Goal: Find specific page/section: Find specific page/section

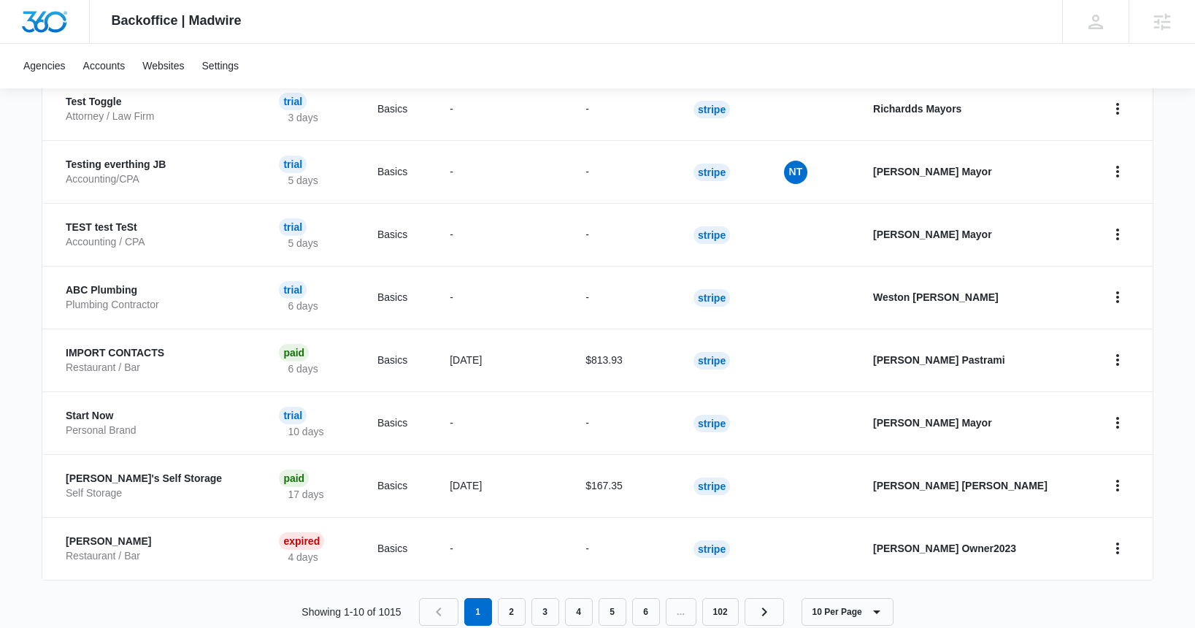
scroll to position [536, 0]
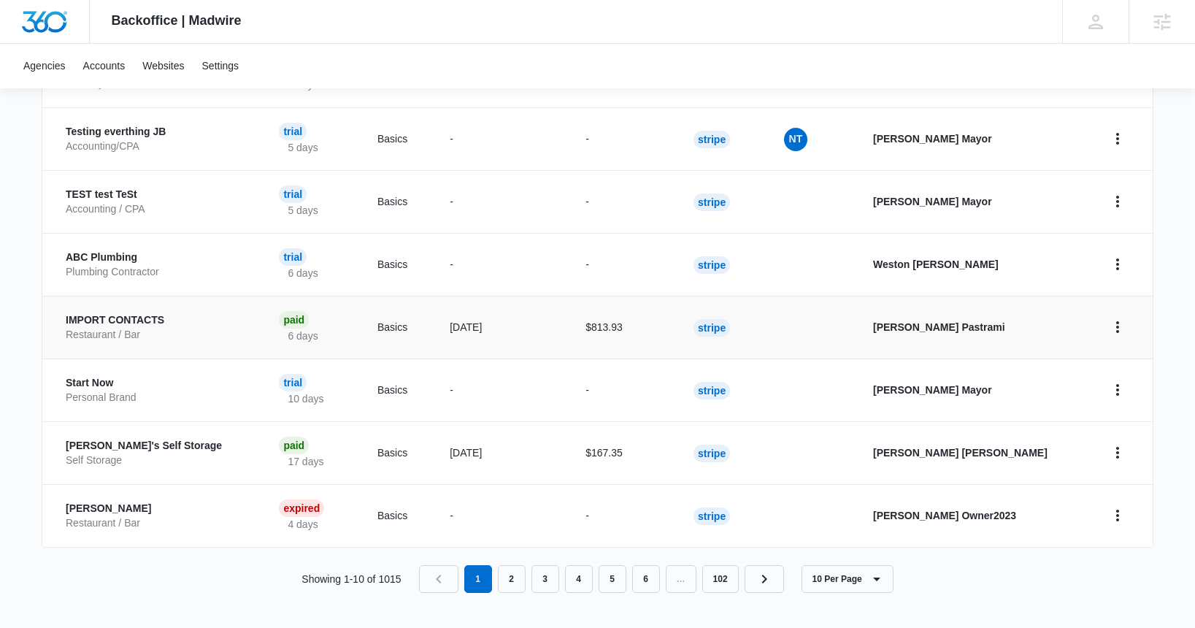
click at [109, 319] on p "IMPORT CONTACTS" at bounding box center [155, 320] width 178 height 15
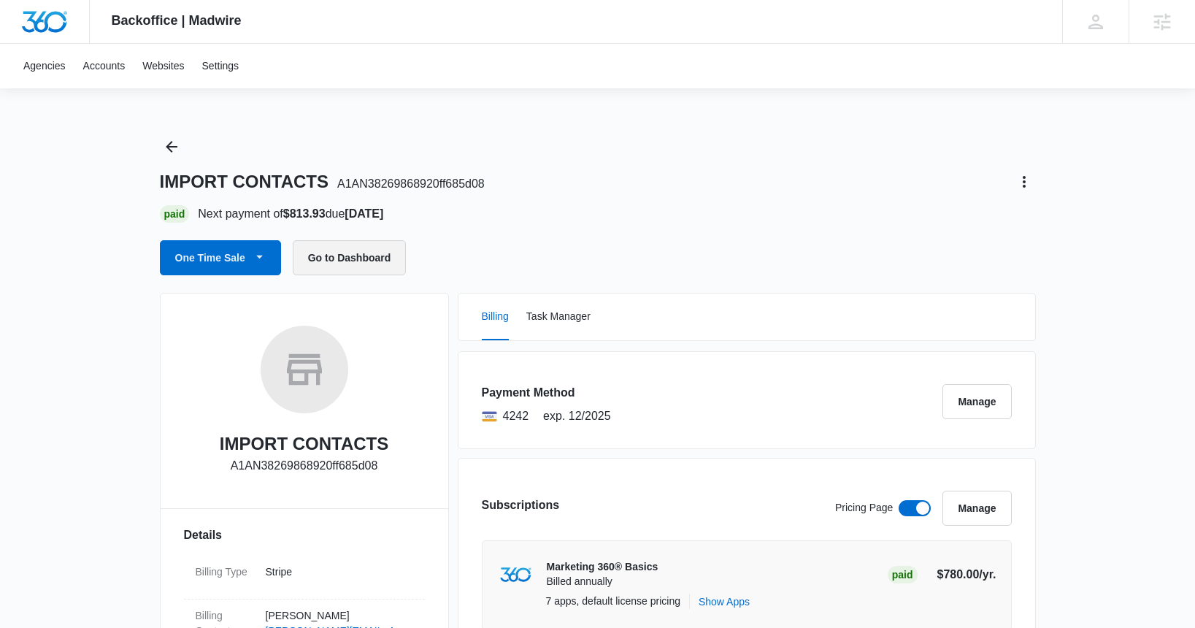
click at [383, 259] on button "Go to Dashboard" at bounding box center [350, 257] width 114 height 35
